Goal: Task Accomplishment & Management: Manage account settings

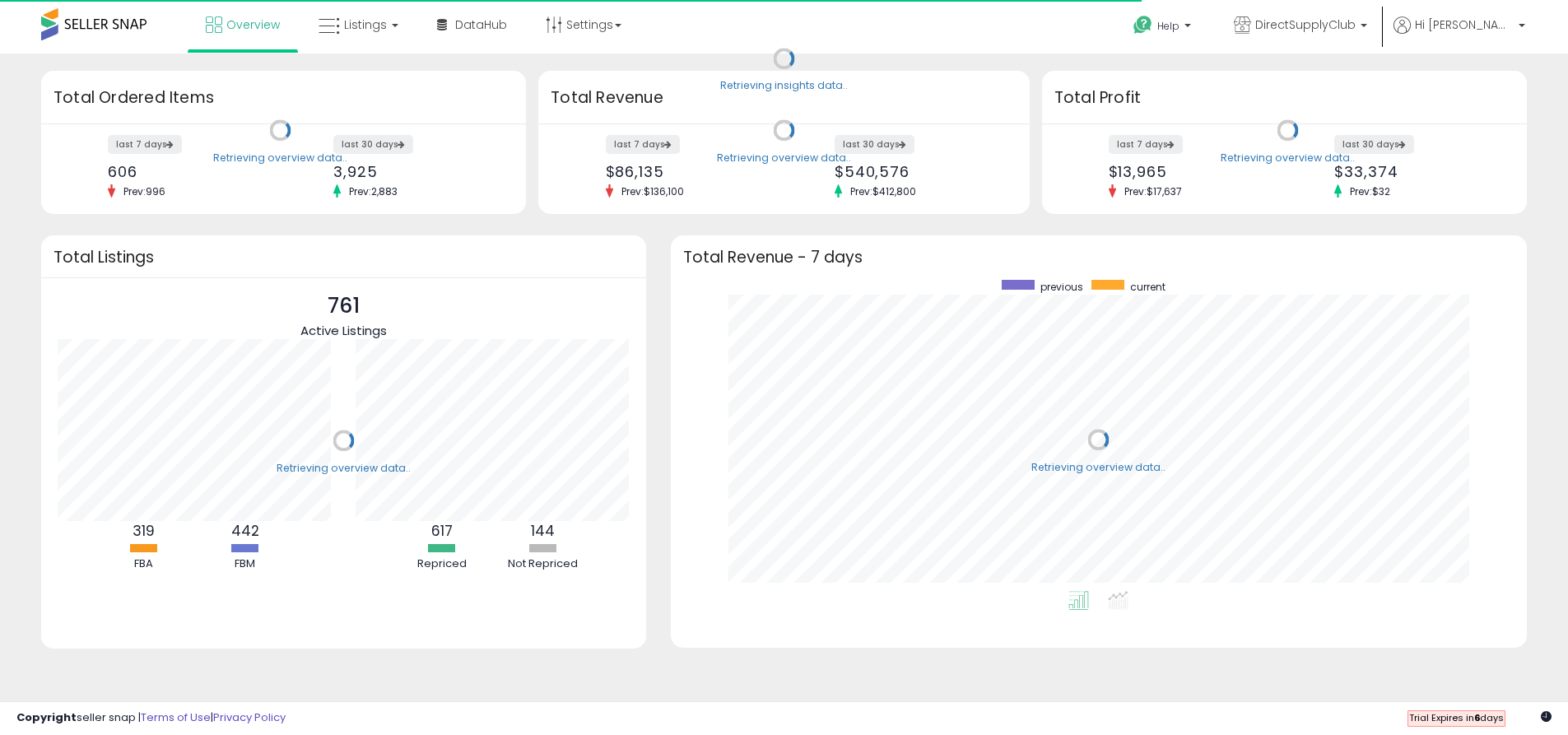
scroll to position [311, 824]
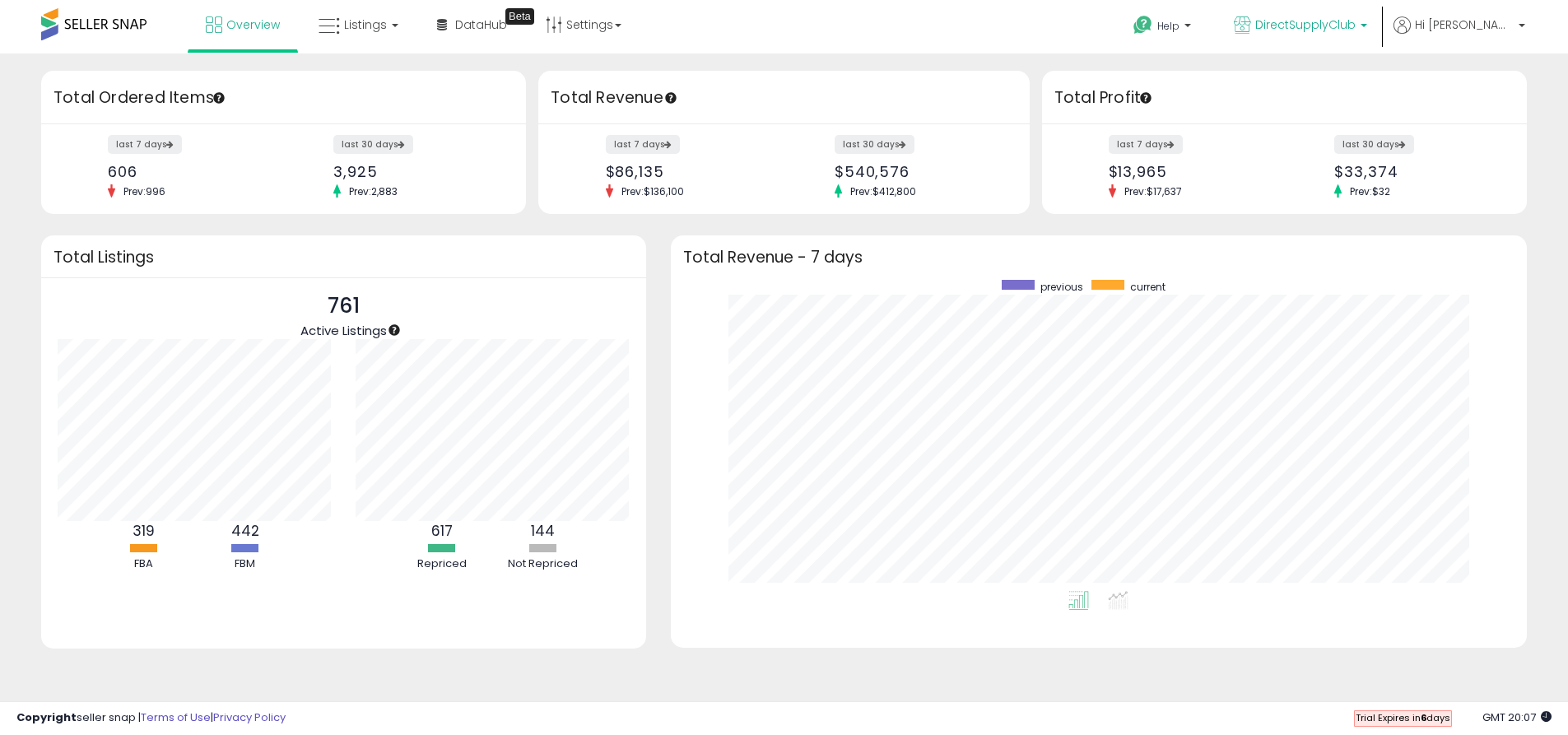
click at [1355, 21] on span "DirectSupplyClub" at bounding box center [1305, 24] width 100 height 16
click at [596, 21] on link "Settings" at bounding box center [583, 25] width 100 height 50
click at [571, 80] on link "Store settings" at bounding box center [585, 84] width 74 height 15
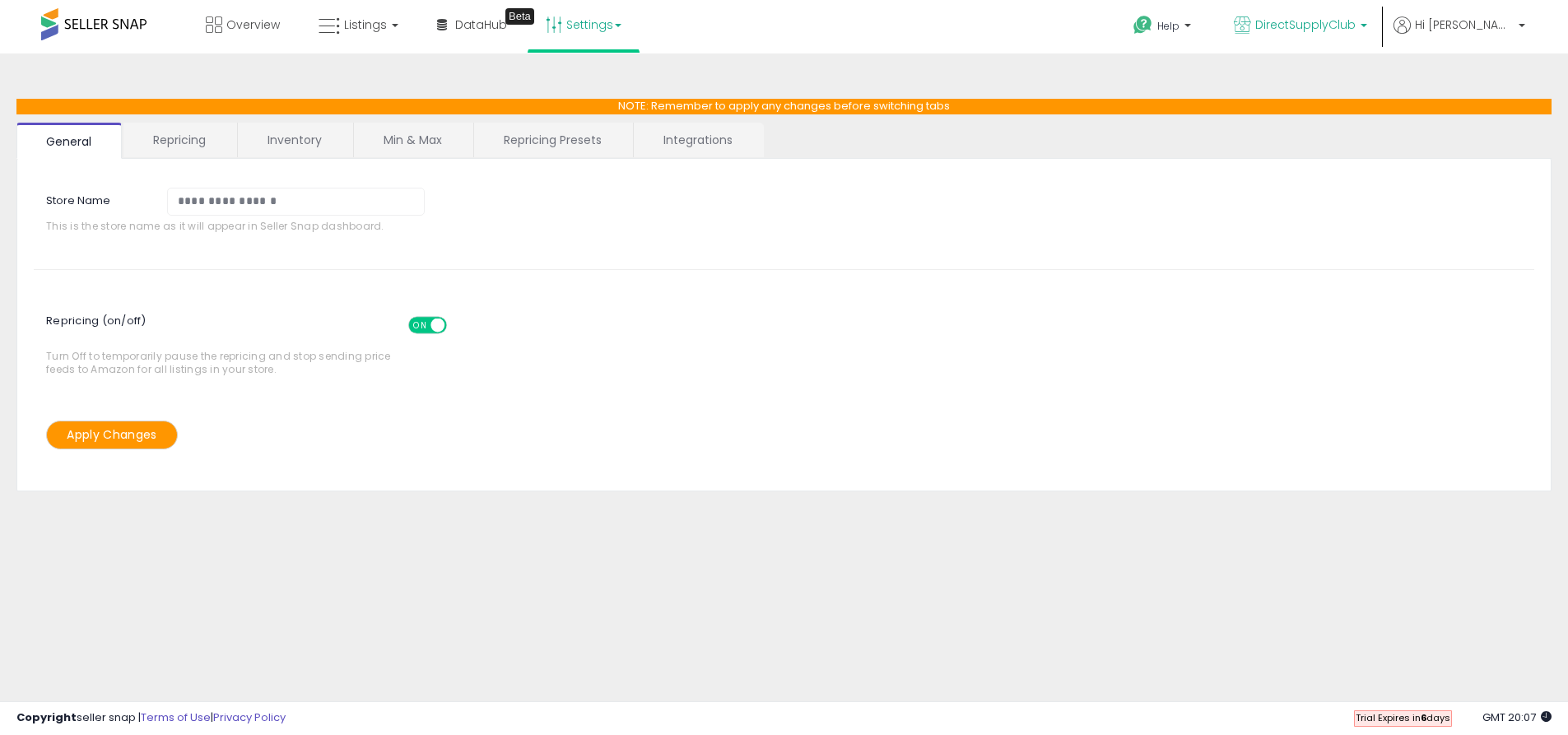
click at [1355, 19] on span "DirectSupplyClub" at bounding box center [1305, 24] width 100 height 16
click at [1023, 337] on div "Repricing (on/off) ON OFF Turn Off to temporarily pause the repricing and stop …" at bounding box center [784, 341] width 1524 height 85
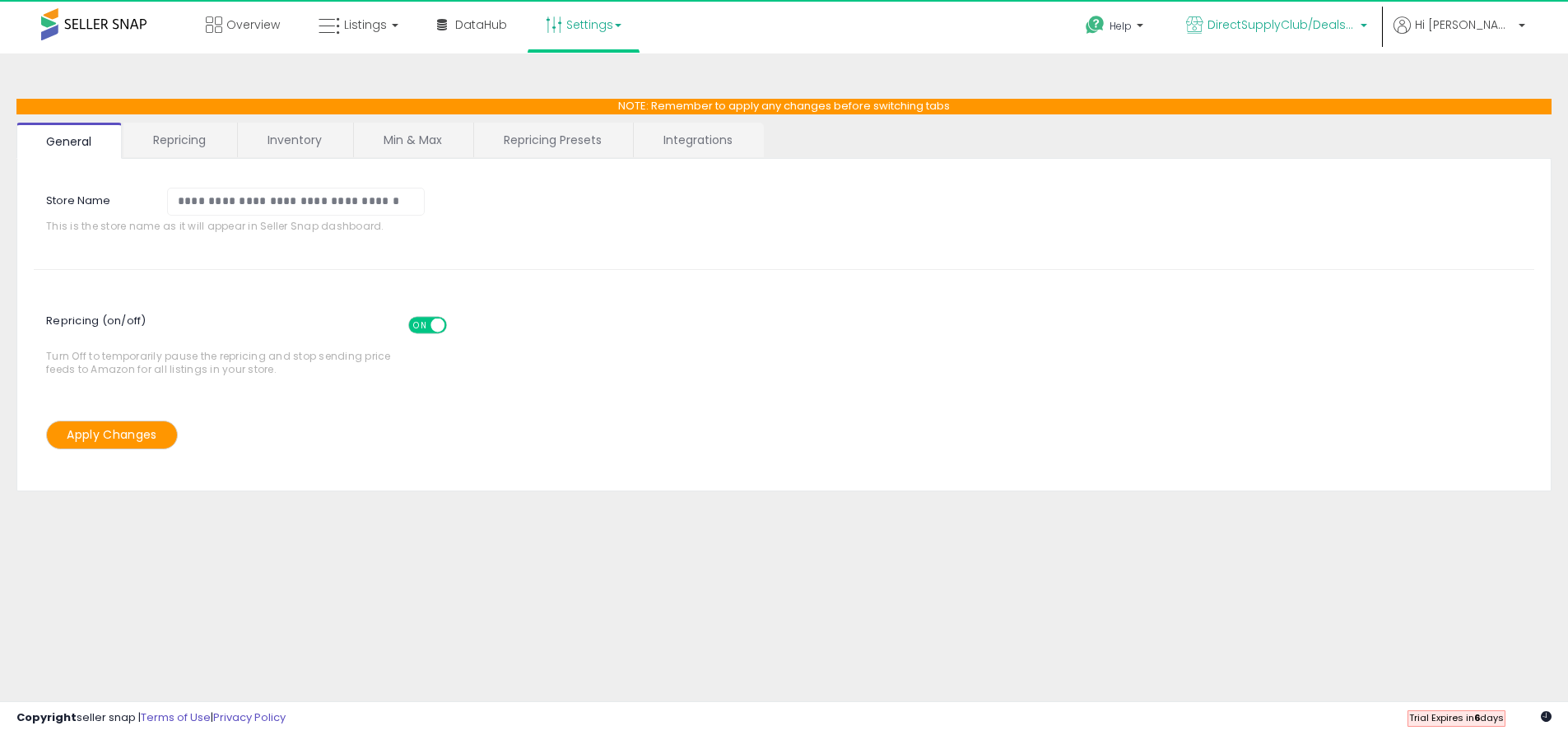
click at [1347, 24] on span "DirectSupplyClub/Deals Daily Walmart" at bounding box center [1281, 24] width 148 height 16
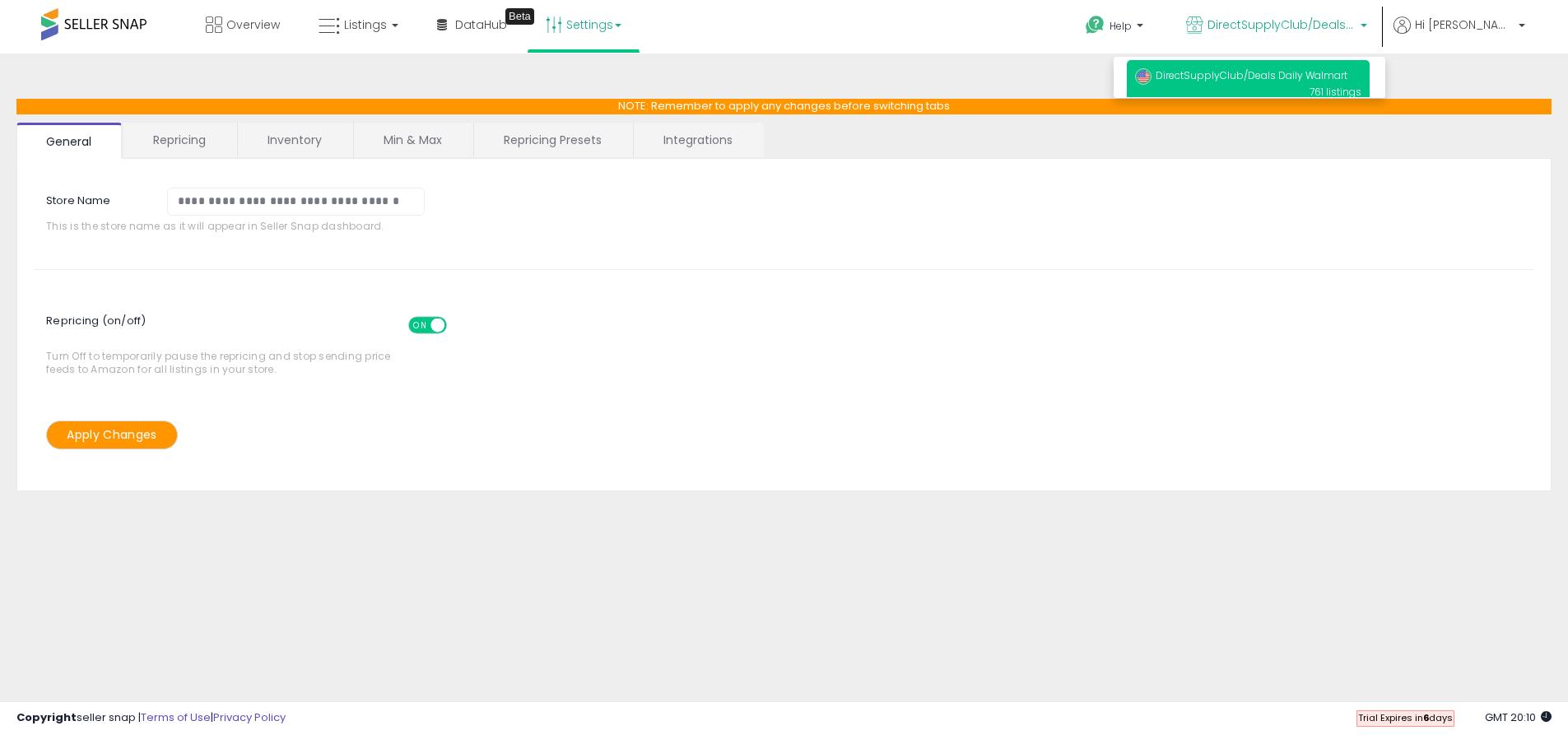
click at [901, 48] on div "Overview Listings DataHub Beta" at bounding box center [506, 35] width 1037 height 70
click at [1355, 25] on span "DirectSupplyClub/Deals Daily Walmart" at bounding box center [1281, 24] width 148 height 16
click at [1347, 78] on span "DirectSupplyClub/Deals Daily Walmart" at bounding box center [1241, 75] width 212 height 14
click at [1282, 31] on span "DirectSupplyClub/Deals Daily Walmart" at bounding box center [1281, 24] width 148 height 16
click at [600, 34] on link "Settings" at bounding box center [583, 25] width 100 height 50
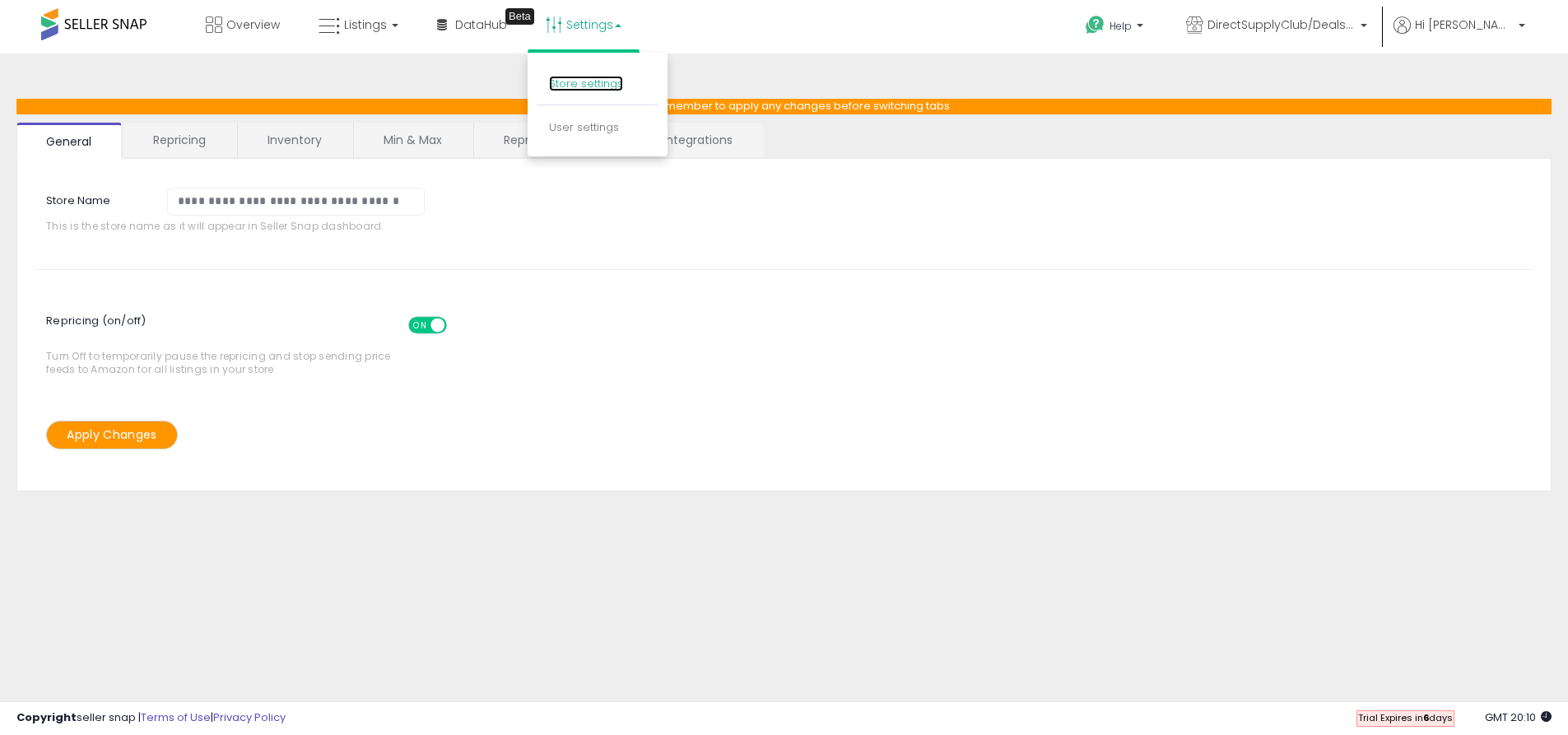
click at [582, 78] on link "Store settings" at bounding box center [585, 84] width 74 height 15
drag, startPoint x: 249, startPoint y: 201, endPoint x: 510, endPoint y: 206, distance: 261.0
click at [510, 206] on div "**********" at bounding box center [275, 215] width 508 height 53
